Goal: Obtain resource: Obtain resource

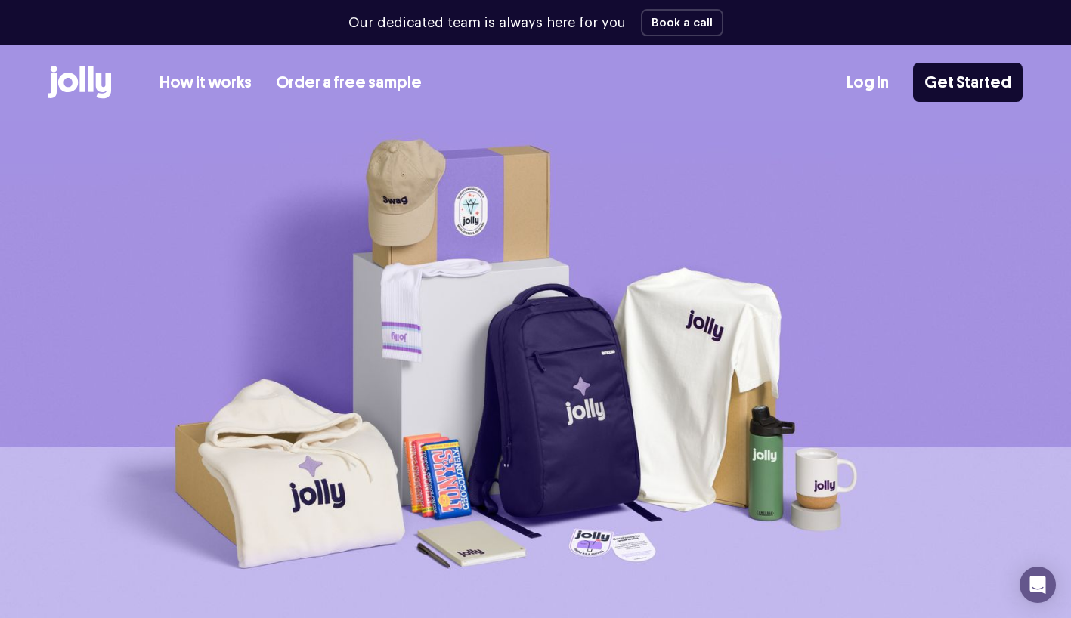
click at [205, 80] on link "How it works" at bounding box center [206, 82] width 92 height 25
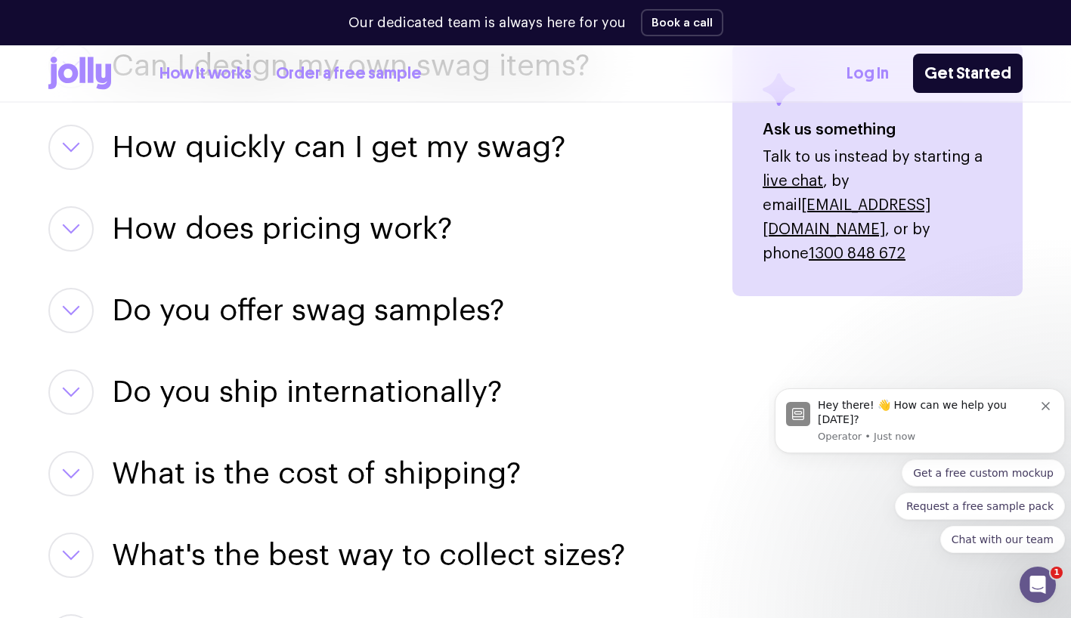
scroll to position [1716, 0]
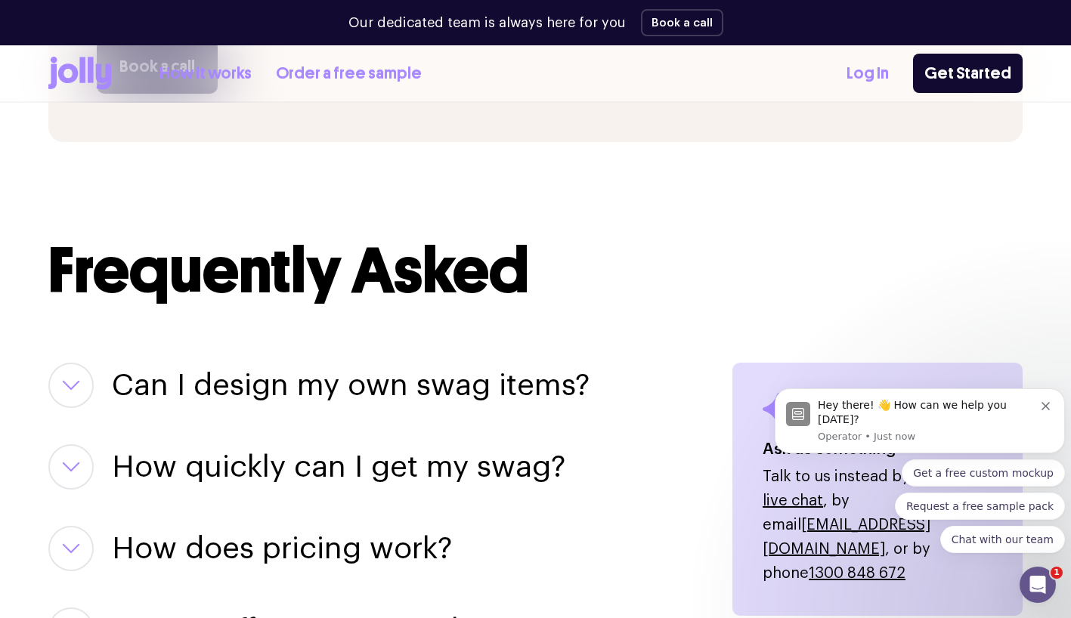
click at [1043, 410] on icon "Dismiss notification" at bounding box center [1046, 406] width 8 height 8
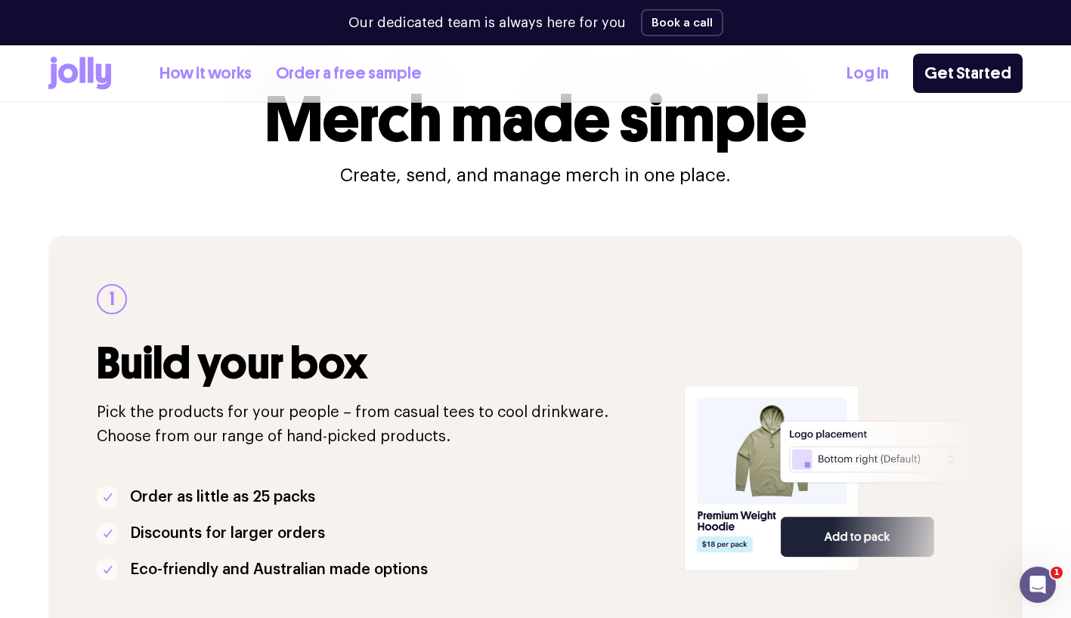
scroll to position [0, 0]
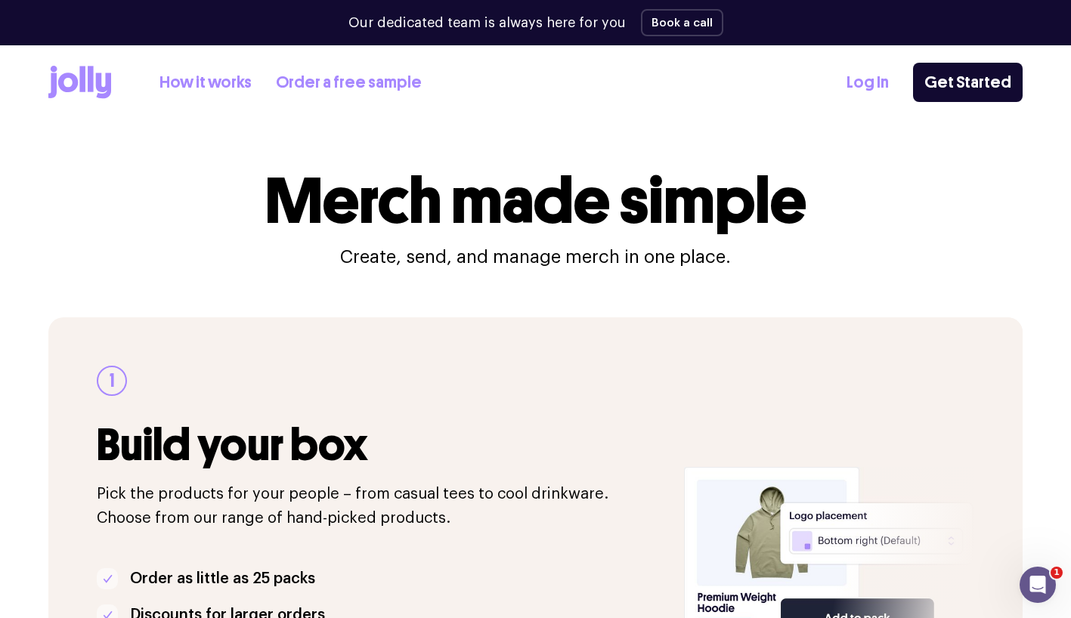
click at [386, 85] on link "Order a free sample" at bounding box center [349, 82] width 146 height 25
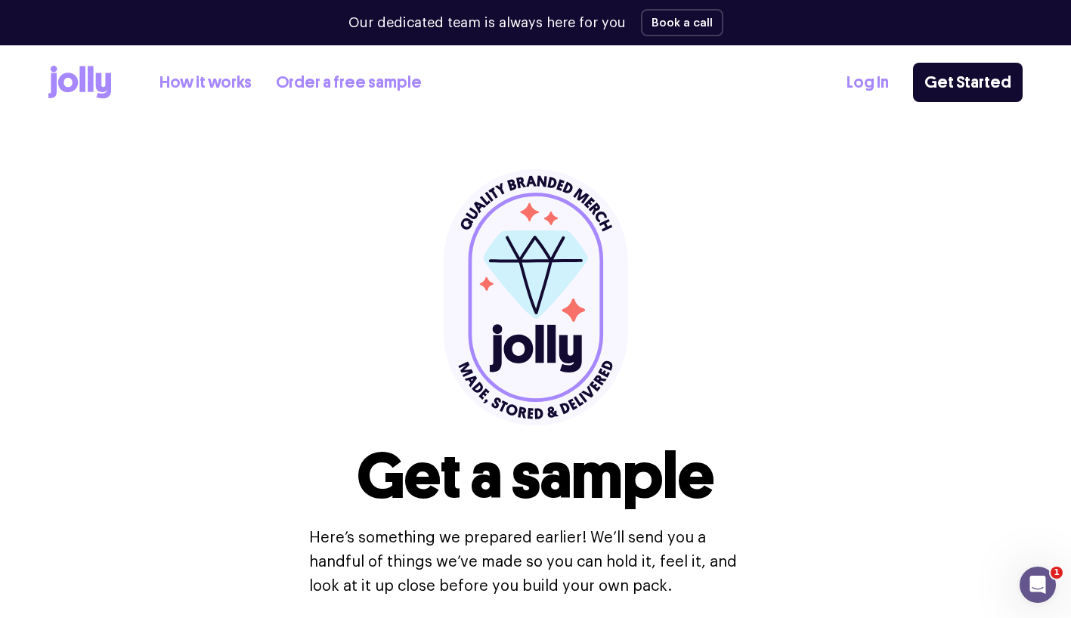
click at [79, 62] on div "How it works Order a free sample Log In Get Started" at bounding box center [535, 82] width 974 height 74
click at [85, 79] on icon at bounding box center [82, 79] width 6 height 26
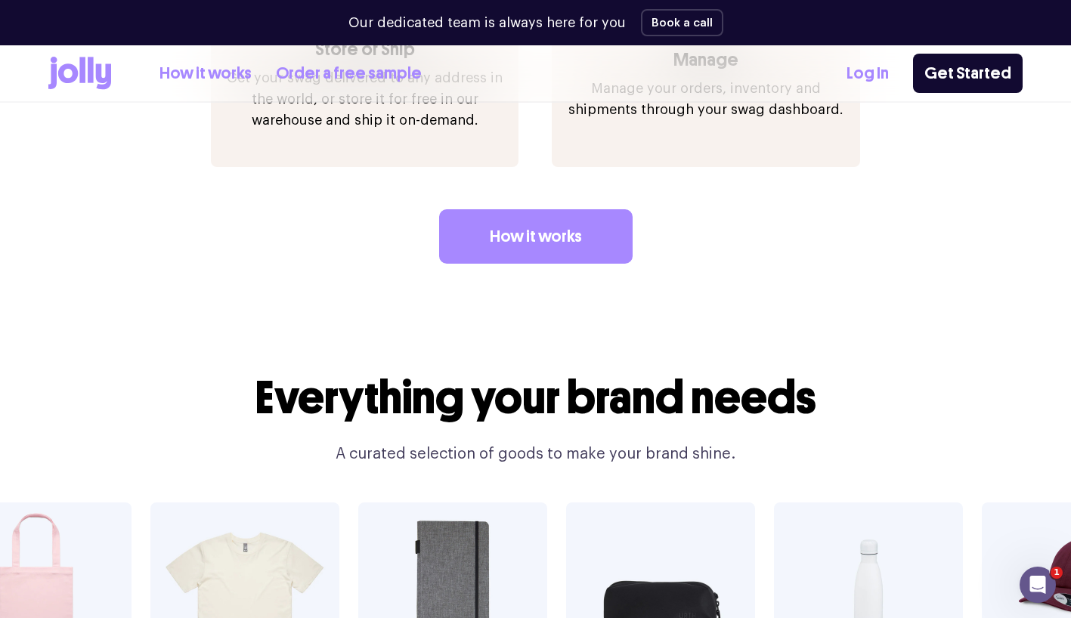
scroll to position [2495, 0]
